Goal: Navigation & Orientation: Find specific page/section

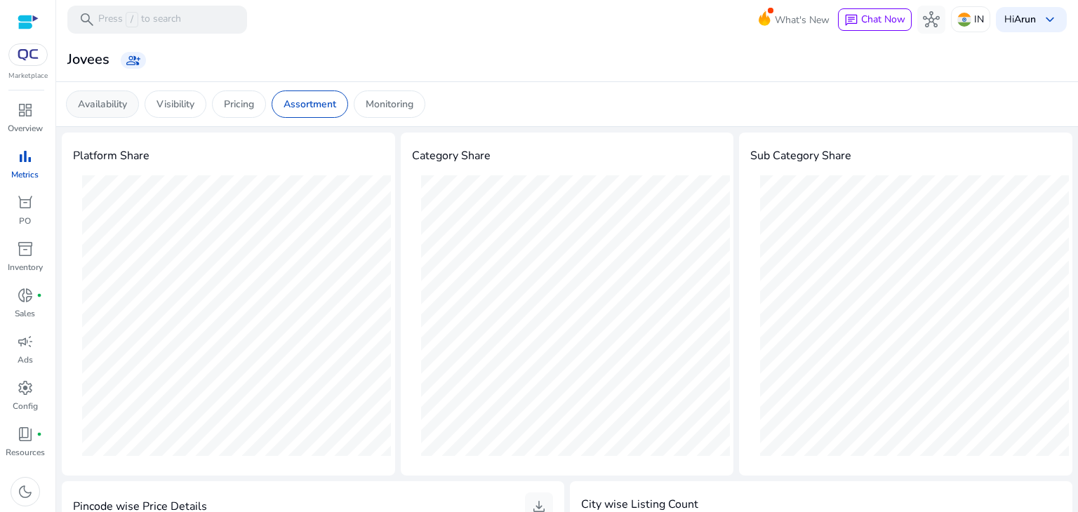
click at [98, 104] on p "Availability" at bounding box center [102, 104] width 49 height 15
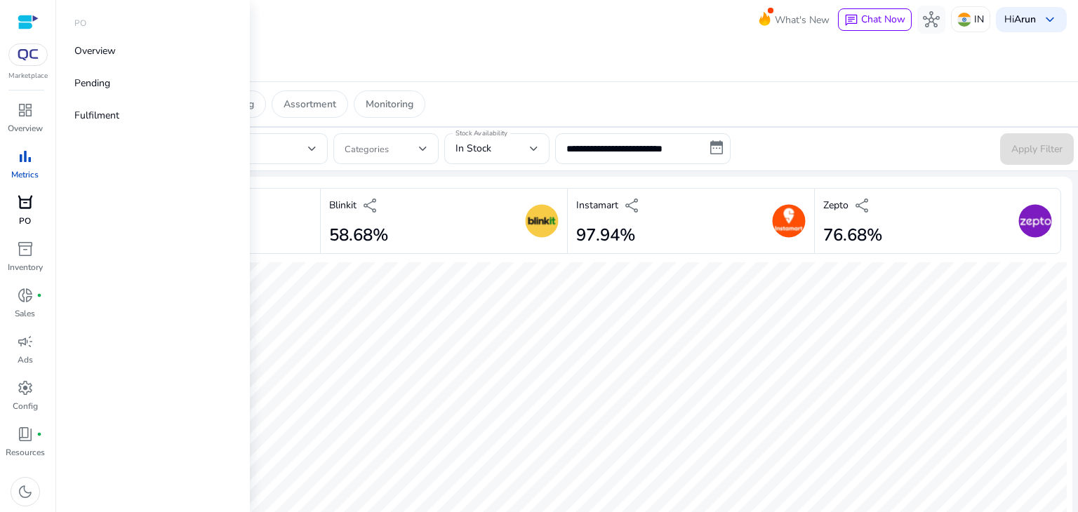
click at [20, 214] on link "orders [PERSON_NAME]" at bounding box center [25, 215] width 50 height 46
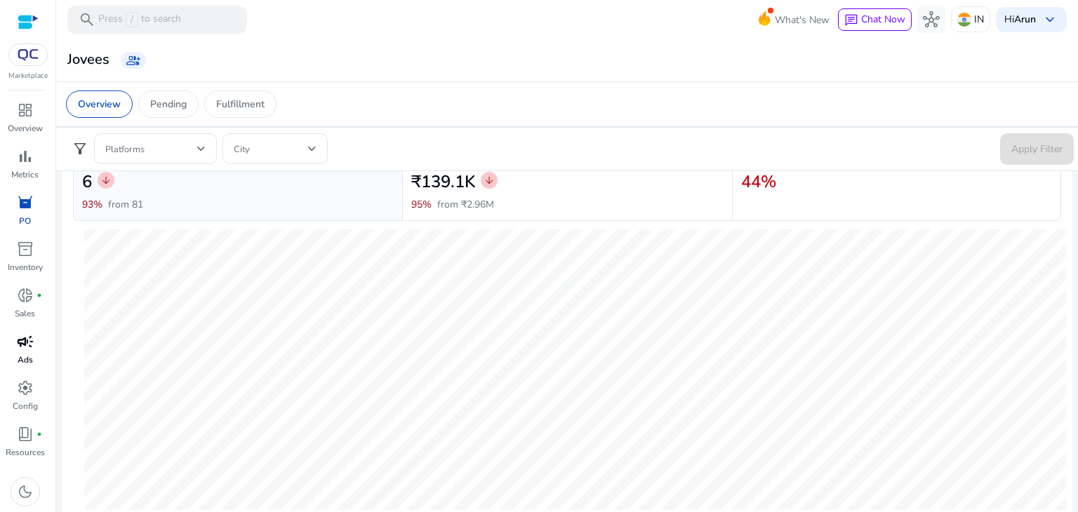
scroll to position [145, 0]
click at [19, 251] on span "inventory_2" at bounding box center [25, 249] width 17 height 17
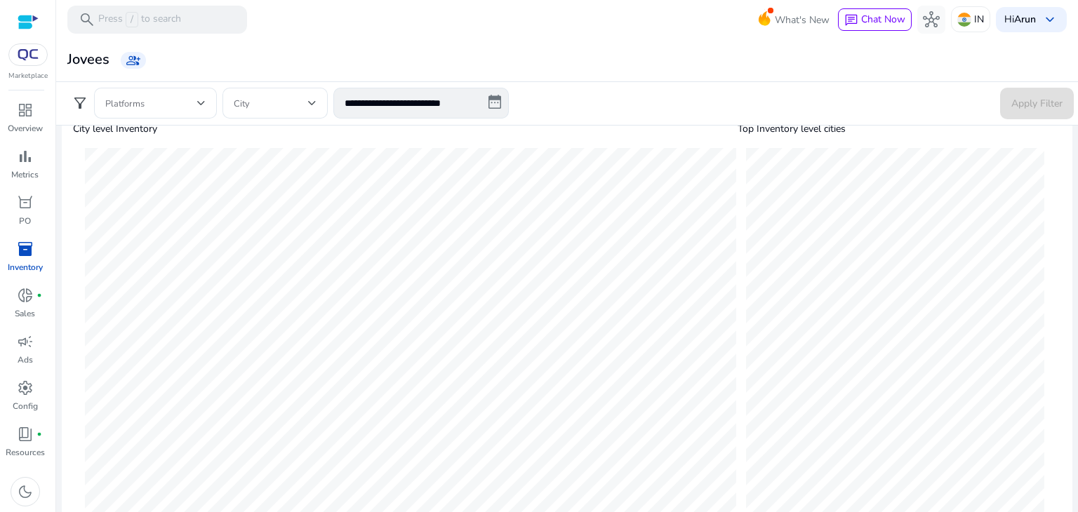
scroll to position [419, 0]
click at [23, 302] on span "donut_small" at bounding box center [25, 295] width 17 height 17
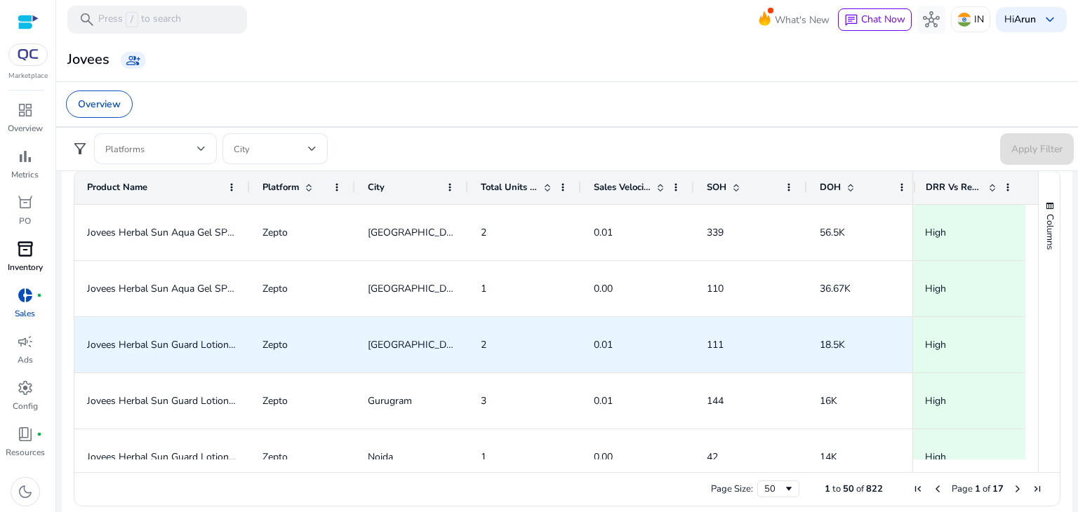
scroll to position [11, 0]
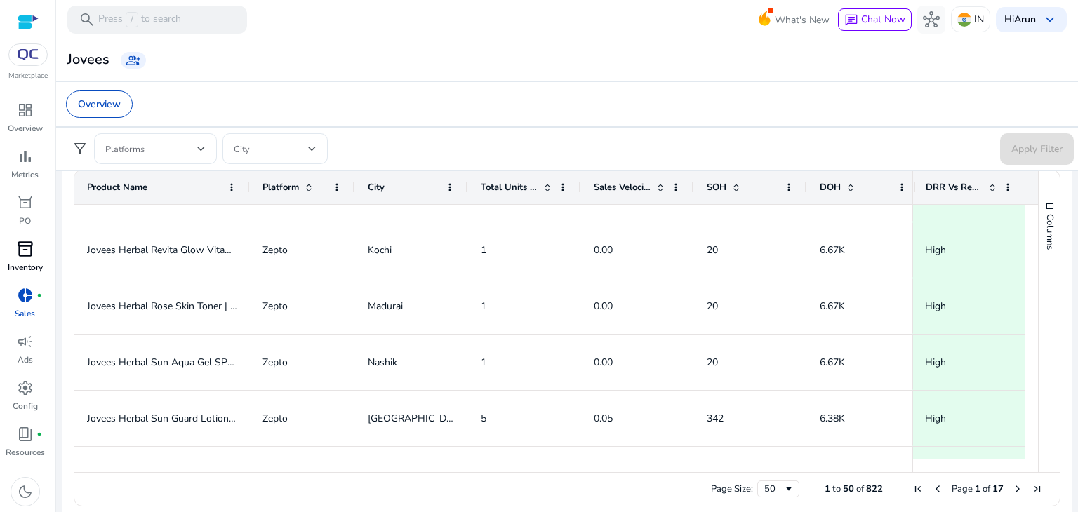
click at [550, 186] on span at bounding box center [547, 187] width 11 height 11
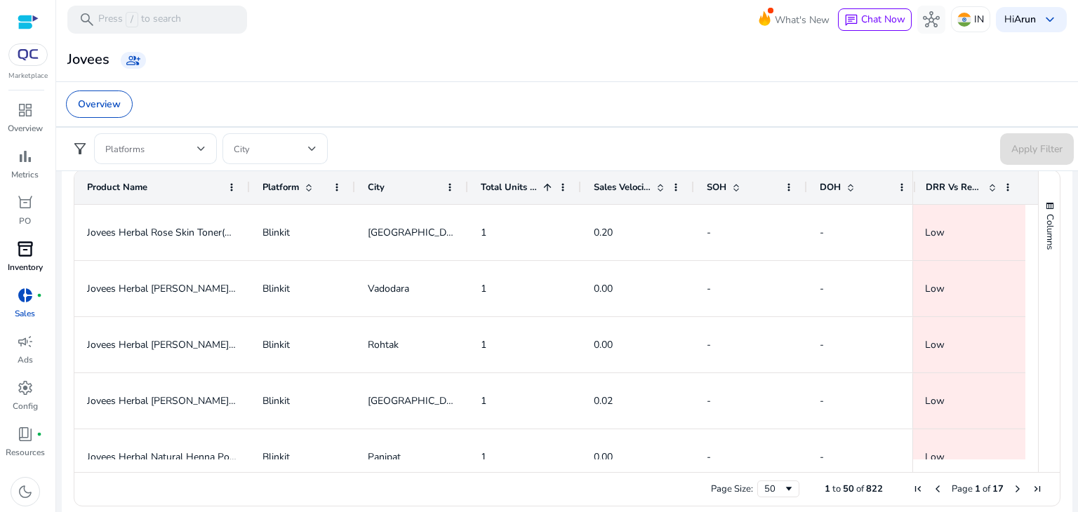
click at [550, 186] on span at bounding box center [547, 187] width 11 height 11
